Goal: Task Accomplishment & Management: Manage account settings

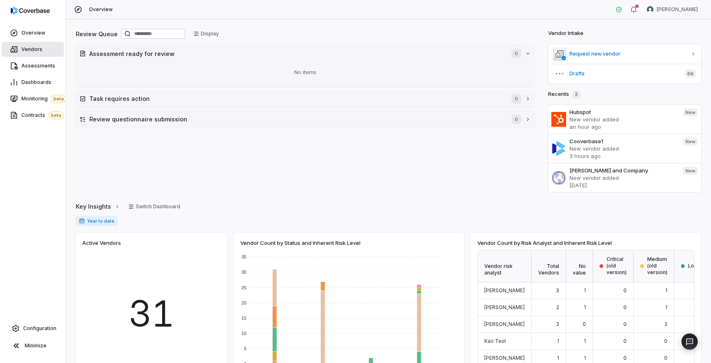
click at [26, 52] on span "Vendors" at bounding box center [31, 49] width 21 height 7
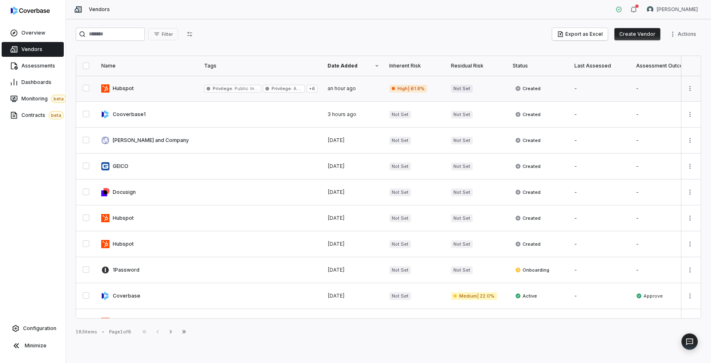
click at [120, 90] on link at bounding box center [147, 88] width 103 height 25
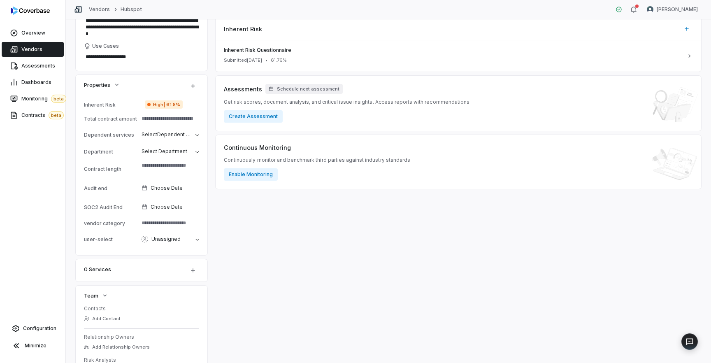
scroll to position [107, 0]
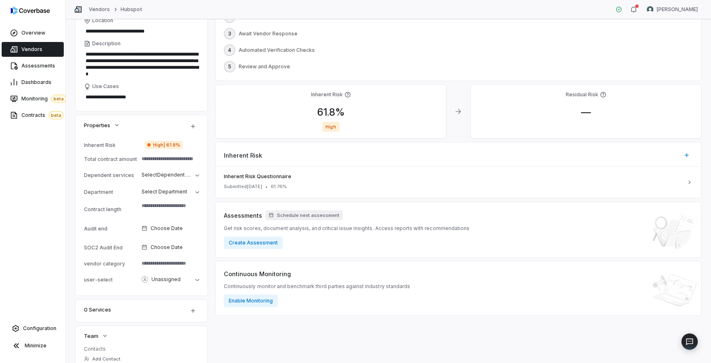
click at [26, 47] on span "Vendors" at bounding box center [31, 49] width 21 height 7
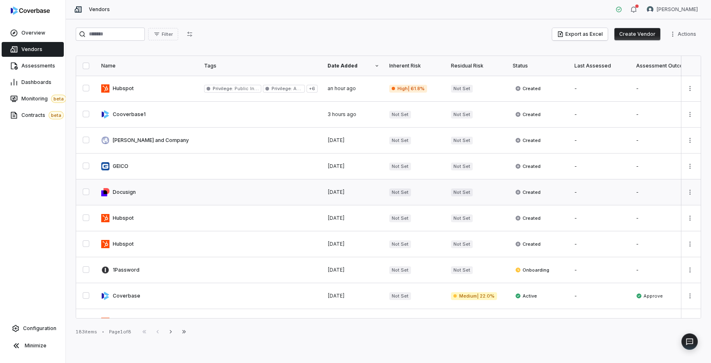
scroll to position [68, 0]
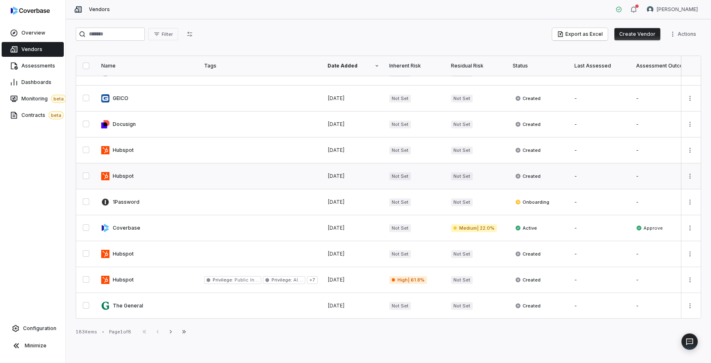
click at [187, 167] on link at bounding box center [147, 175] width 103 height 25
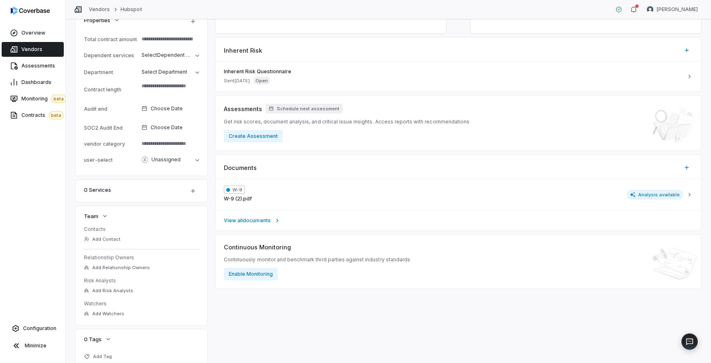
scroll to position [246, 0]
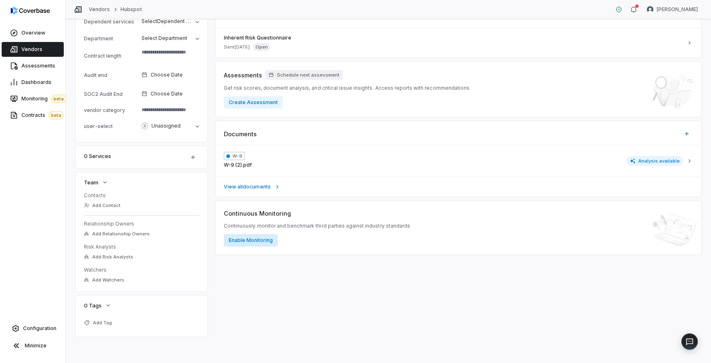
click at [255, 242] on button "Enable Monitoring" at bounding box center [251, 240] width 54 height 12
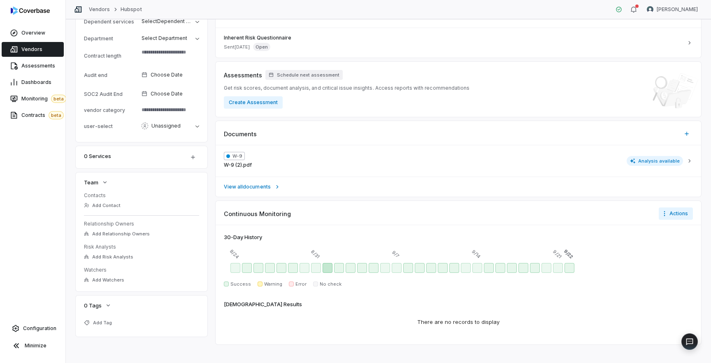
scroll to position [253, 0]
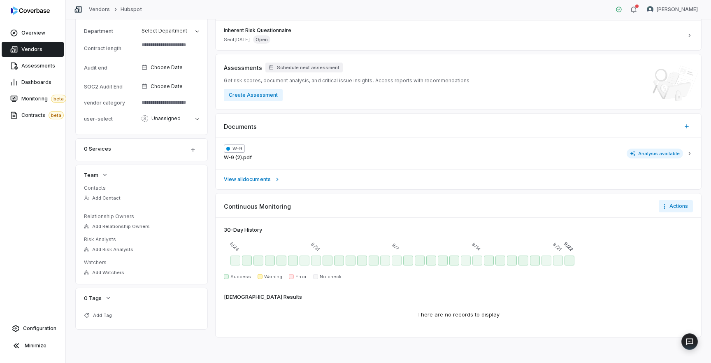
click at [450, 310] on div "There are no records to display" at bounding box center [458, 315] width 102 height 28
click at [451, 313] on div "There are no records to display" at bounding box center [458, 315] width 102 height 28
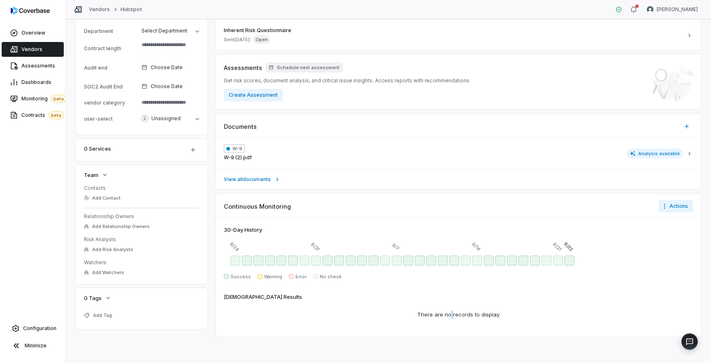
click at [451, 313] on div "There are no records to display" at bounding box center [458, 315] width 102 height 28
click at [409, 262] on div "Sep 8 - Success" at bounding box center [408, 260] width 10 height 10
click at [283, 261] on div "Aug 28 - Success" at bounding box center [281, 260] width 10 height 10
click at [306, 261] on div "Aug 30 - Success" at bounding box center [304, 260] width 10 height 10
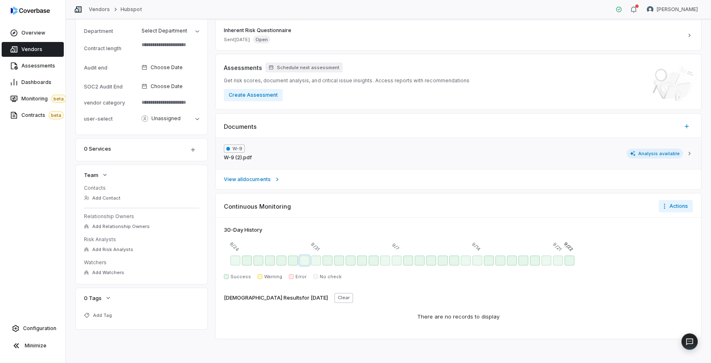
scroll to position [255, 0]
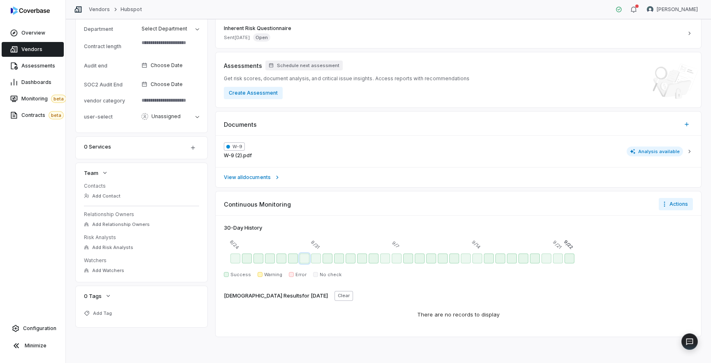
type textarea "*"
